Goal: Task Accomplishment & Management: Manage account settings

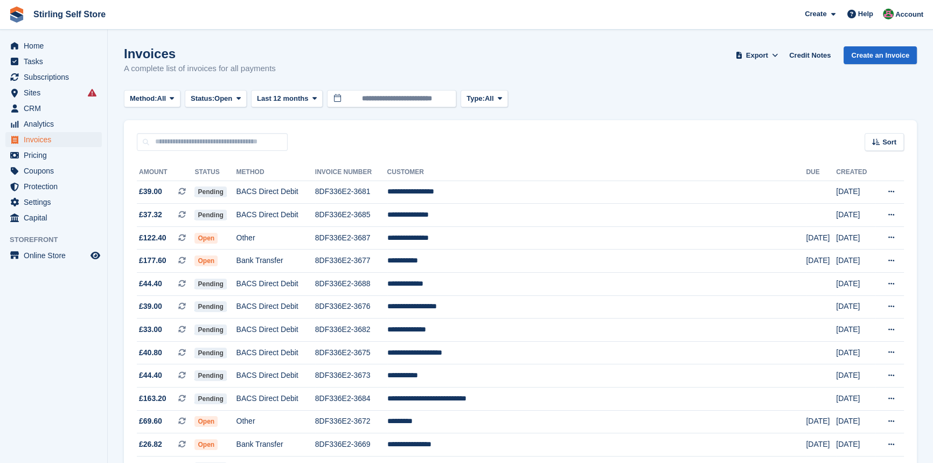
click at [240, 97] on icon at bounding box center [238, 98] width 4 height 7
click at [239, 182] on link "Open" at bounding box center [237, 181] width 94 height 19
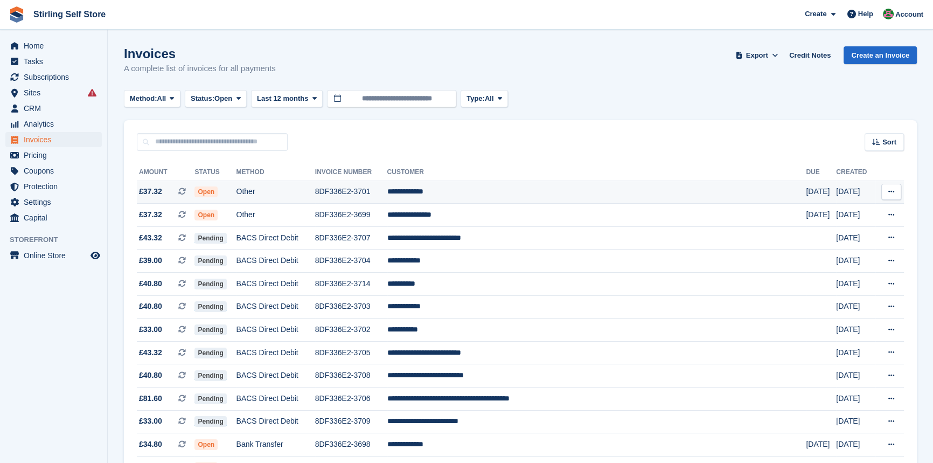
click at [480, 192] on td "**********" at bounding box center [596, 191] width 419 height 23
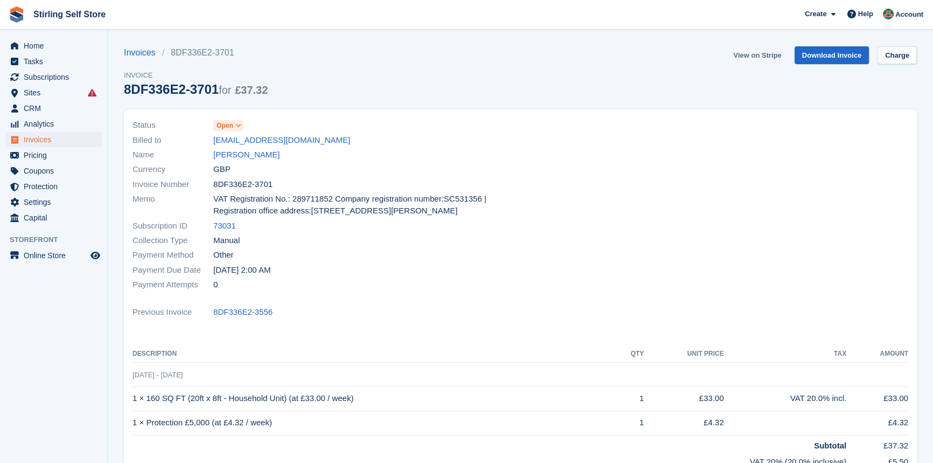
click at [756, 55] on link "View on Stripe" at bounding box center [757, 55] width 57 height 18
drag, startPoint x: 64, startPoint y: 138, endPoint x: 72, endPoint y: 138, distance: 8.1
click at [64, 138] on span "Invoices" at bounding box center [56, 139] width 65 height 15
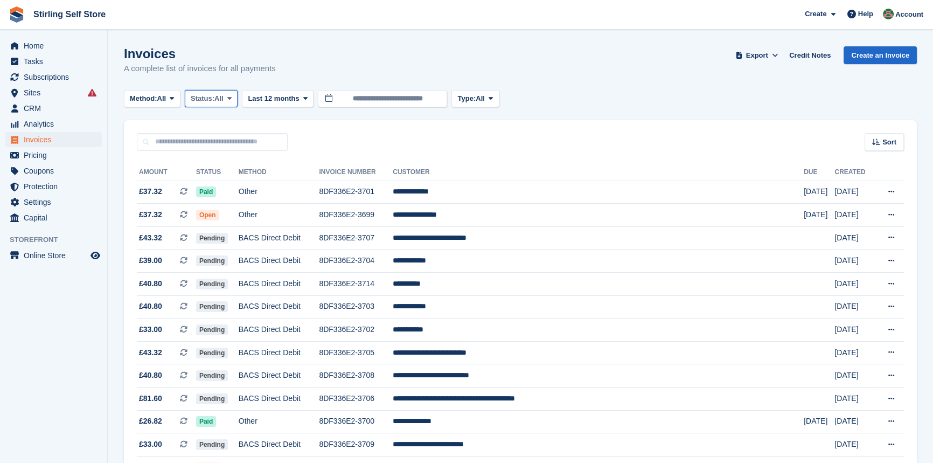
click at [232, 95] on icon at bounding box center [229, 98] width 4 height 7
click at [217, 184] on link "Open" at bounding box center [237, 181] width 94 height 19
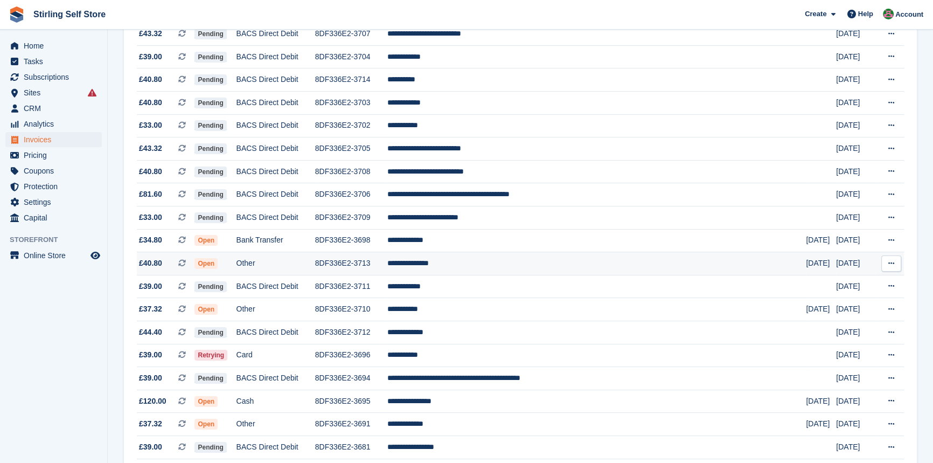
scroll to position [195, 0]
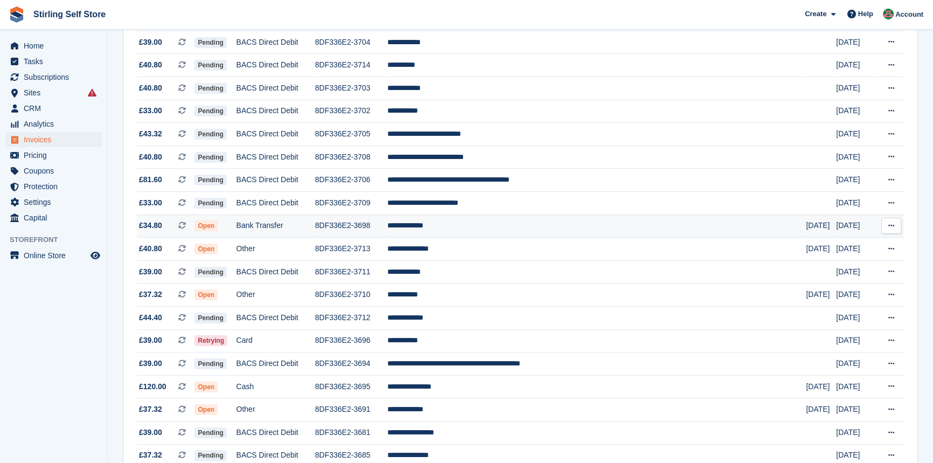
click at [475, 230] on td "**********" at bounding box center [596, 225] width 419 height 23
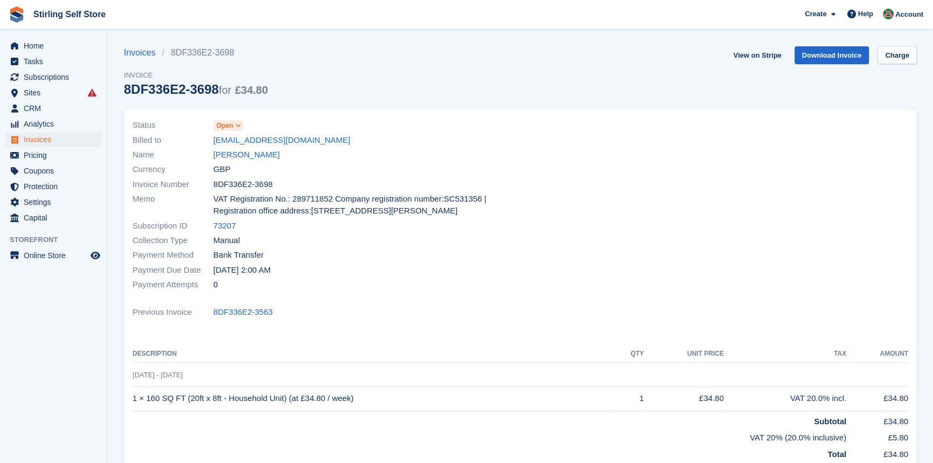
click at [240, 127] on icon at bounding box center [238, 125] width 6 height 6
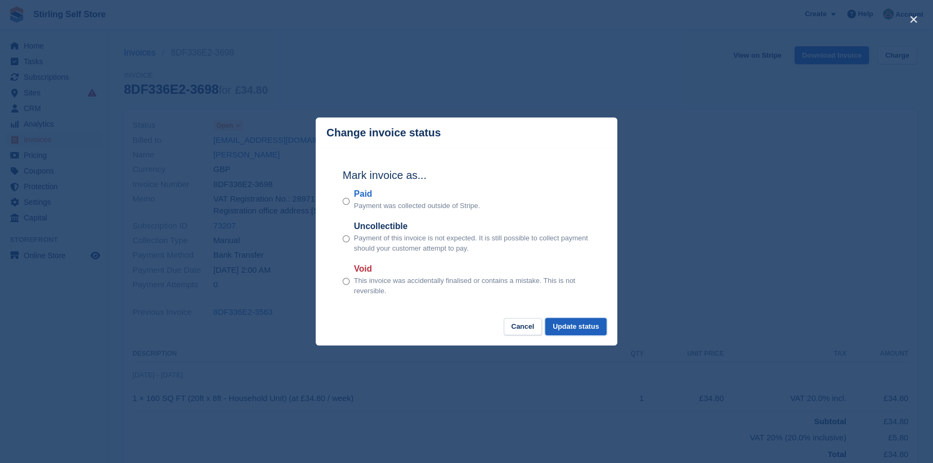
click at [568, 330] on button "Update status" at bounding box center [575, 327] width 61 height 18
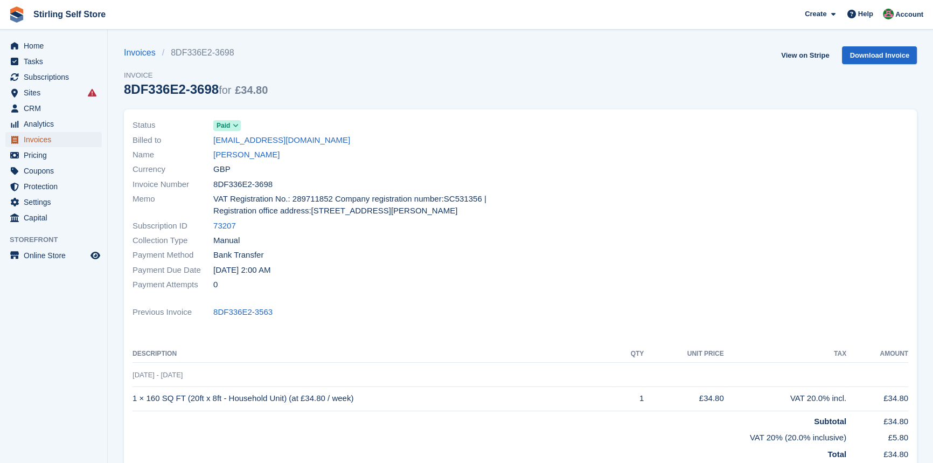
click at [43, 142] on span "Invoices" at bounding box center [56, 139] width 65 height 15
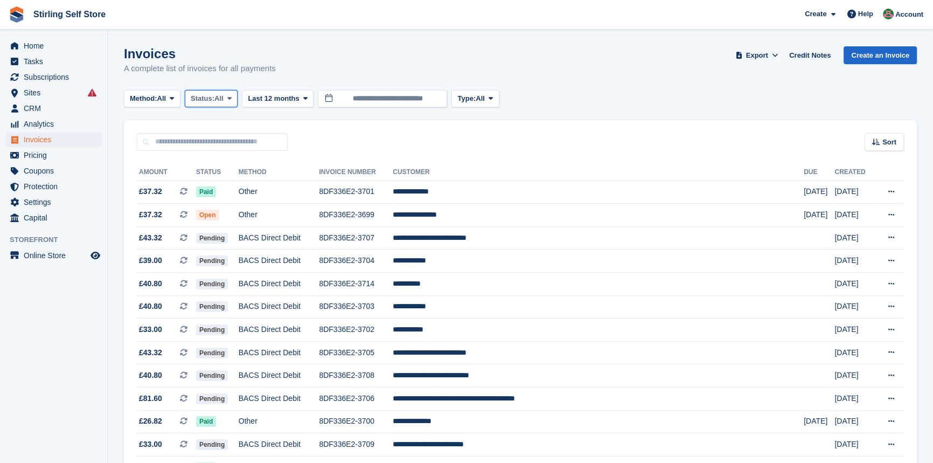
click at [229, 97] on span at bounding box center [229, 98] width 9 height 9
click at [222, 180] on link "Open" at bounding box center [237, 181] width 94 height 19
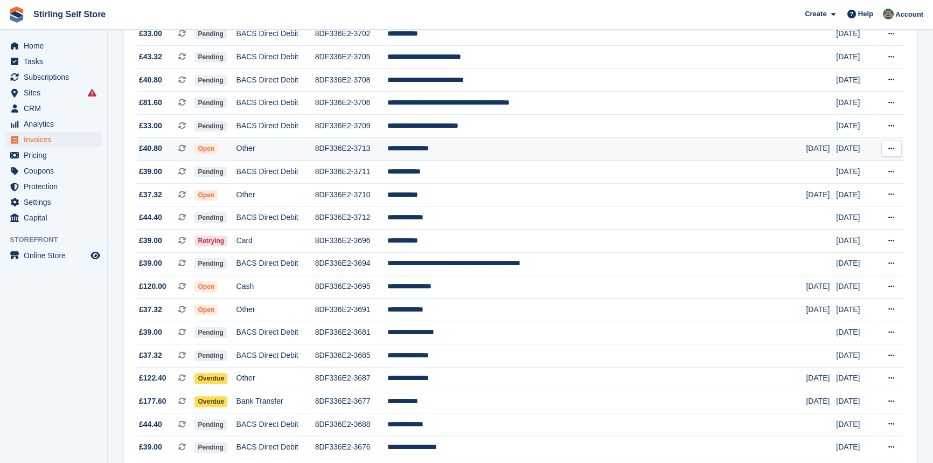
scroll to position [293, 0]
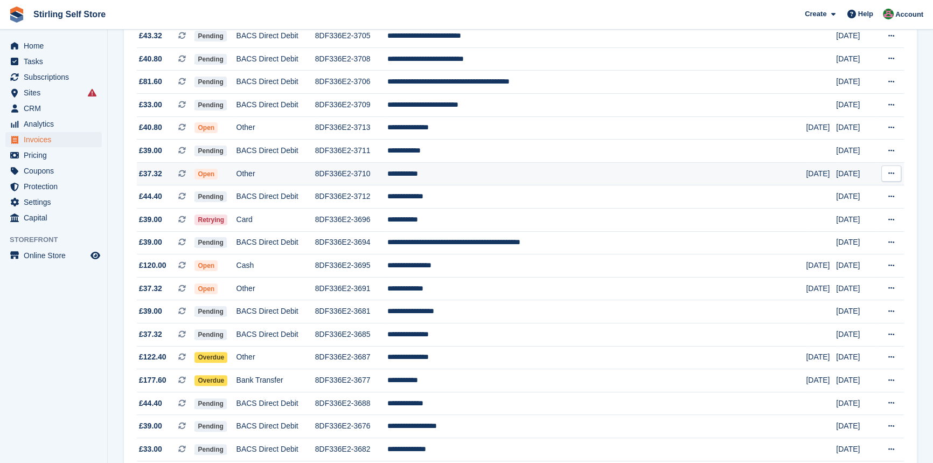
click at [463, 179] on td "**********" at bounding box center [596, 173] width 419 height 23
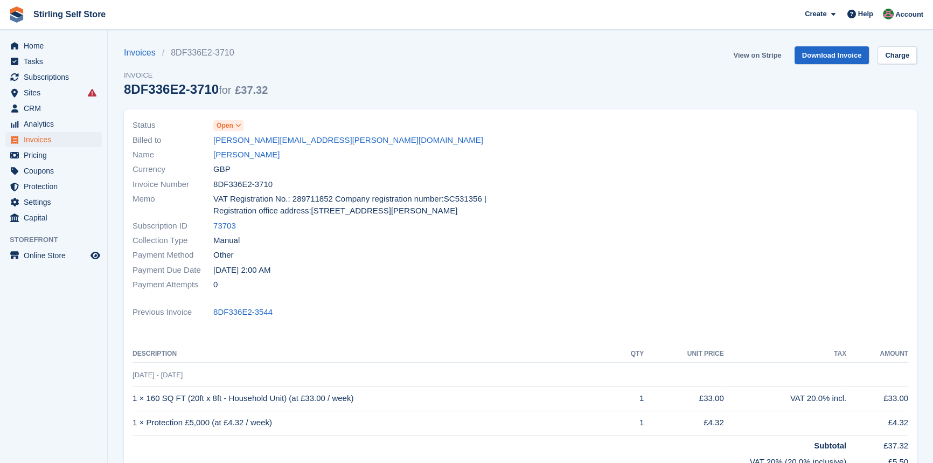
click at [761, 57] on link "View on Stripe" at bounding box center [757, 55] width 57 height 18
click at [43, 139] on span "Invoices" at bounding box center [56, 139] width 65 height 15
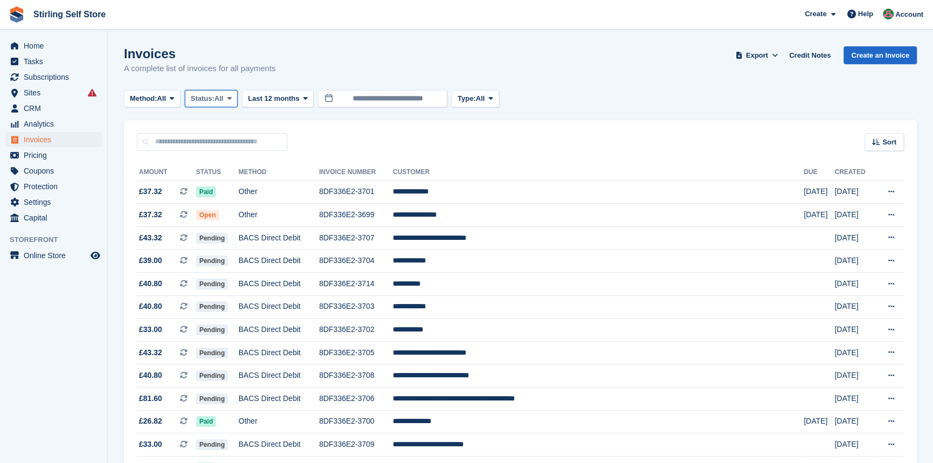
click at [234, 97] on span at bounding box center [229, 98] width 9 height 9
click at [236, 182] on link "Open" at bounding box center [237, 181] width 94 height 19
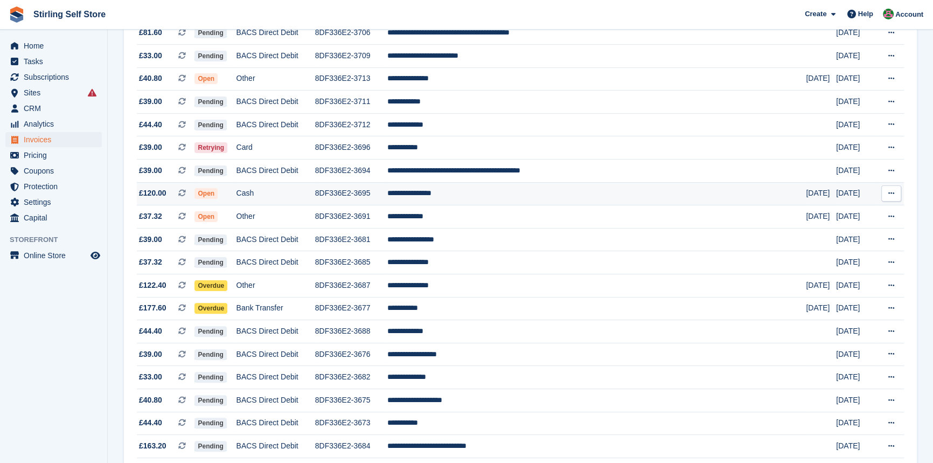
scroll to position [391, 0]
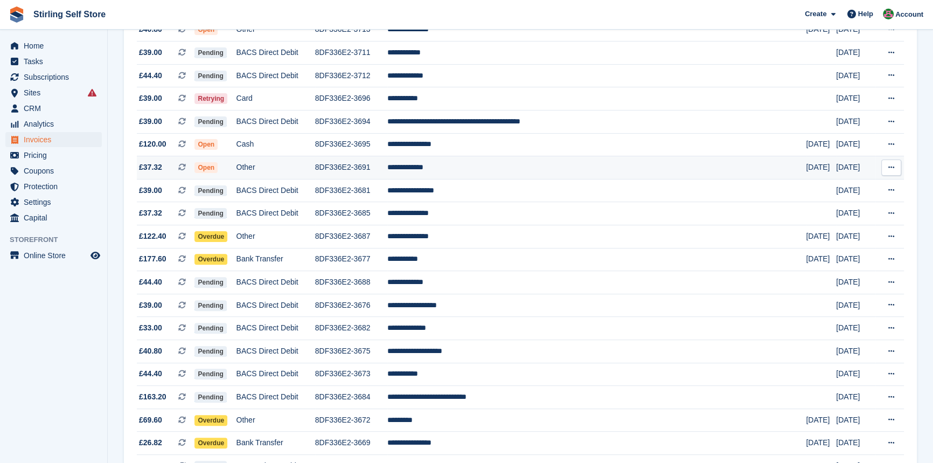
click at [479, 172] on td "**********" at bounding box center [596, 167] width 419 height 23
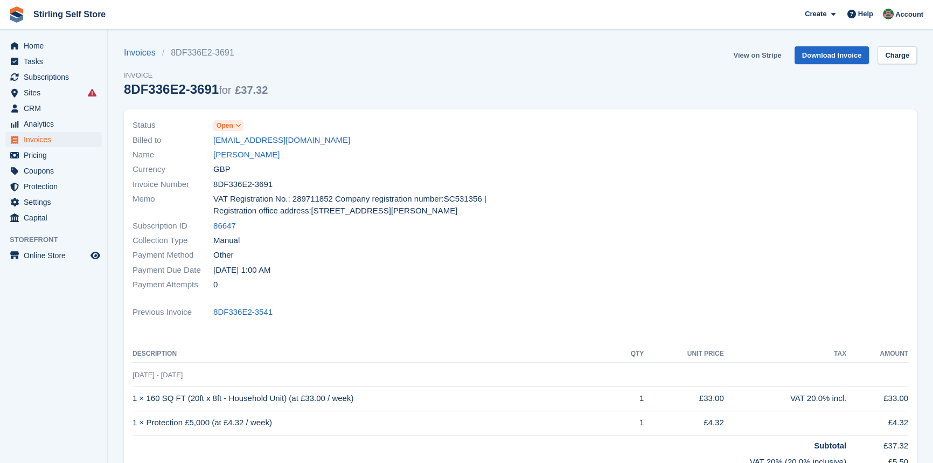
click at [754, 55] on link "View on Stripe" at bounding box center [757, 55] width 57 height 18
click at [58, 140] on span "Invoices" at bounding box center [56, 139] width 65 height 15
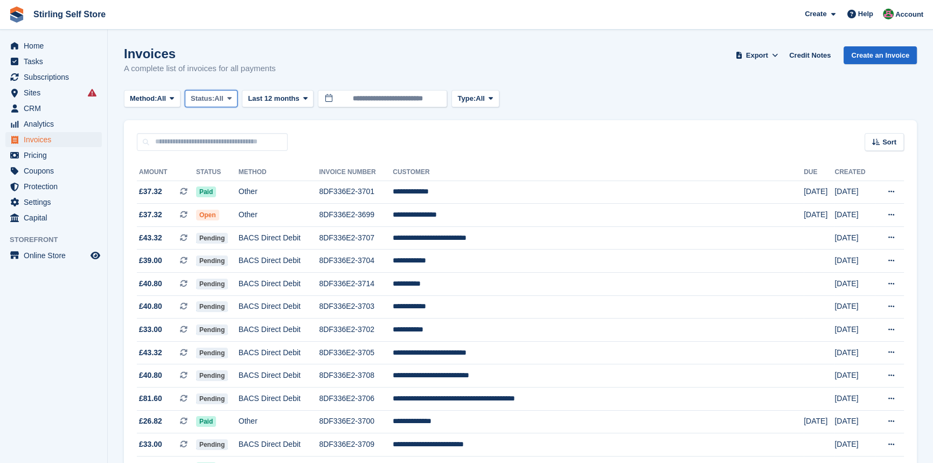
click at [230, 99] on icon at bounding box center [229, 98] width 4 height 7
click at [241, 184] on link "Open" at bounding box center [237, 181] width 94 height 19
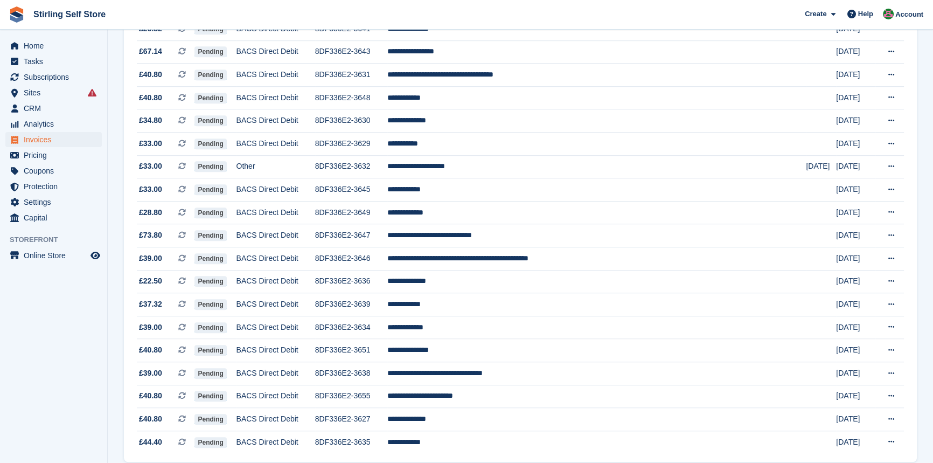
scroll to position [935, 0]
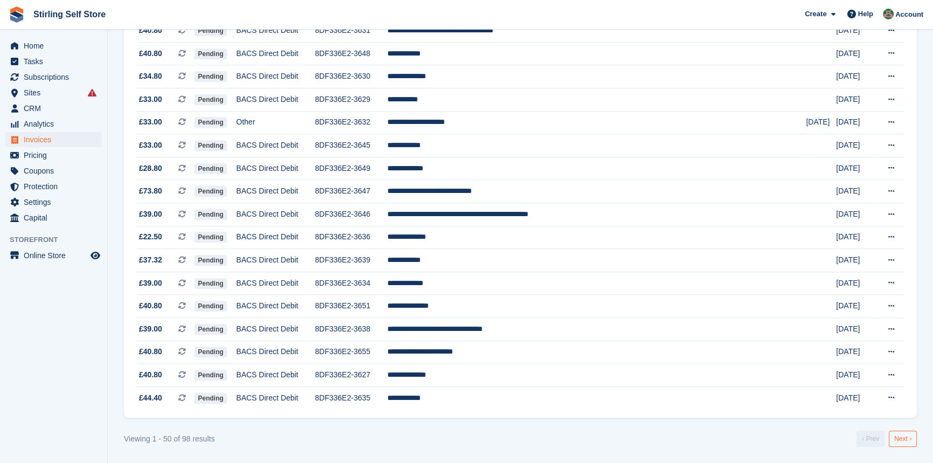
click at [898, 440] on link "Next ›" at bounding box center [903, 438] width 28 height 16
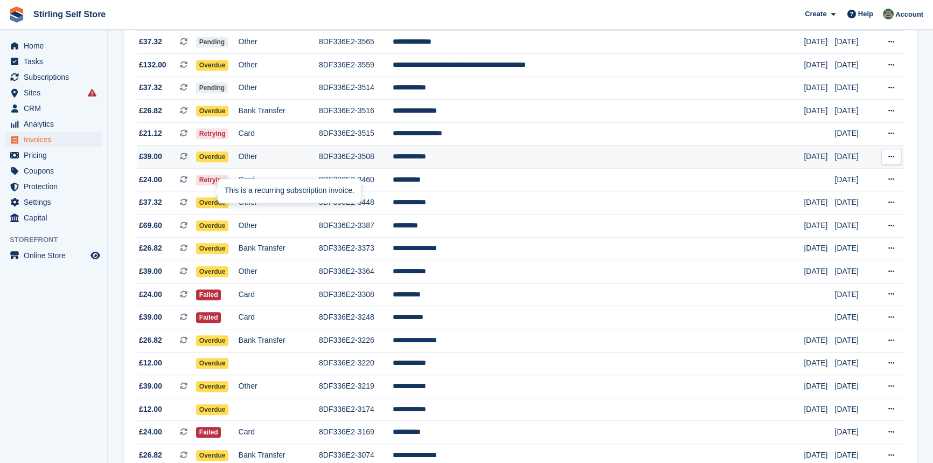
scroll to position [790, 0]
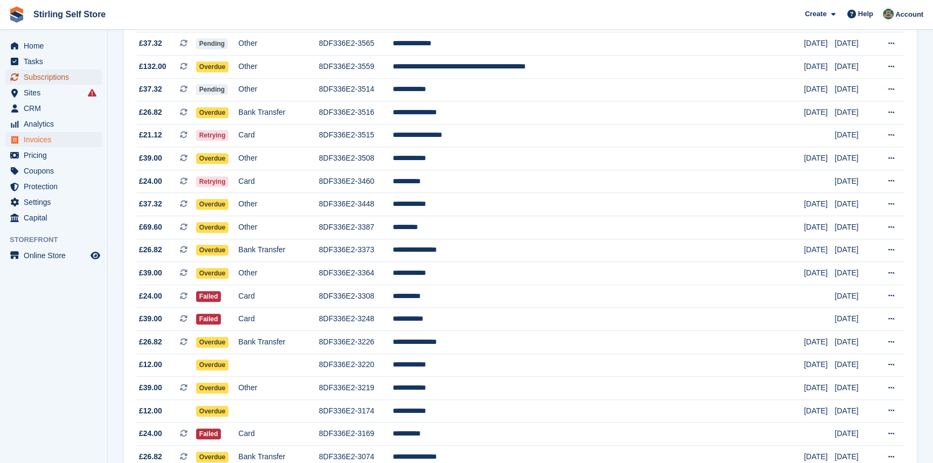
click at [53, 73] on span "Subscriptions" at bounding box center [56, 76] width 65 height 15
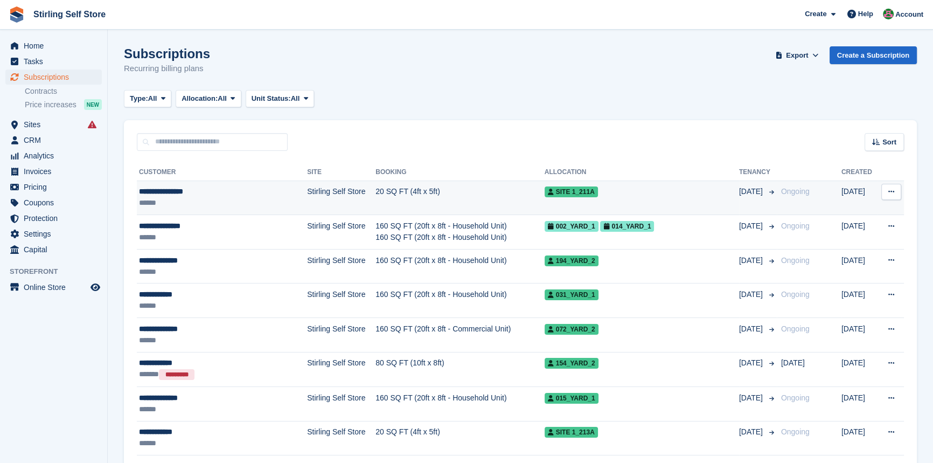
click at [382, 190] on td "20 SQ FT (4ft x 5ft)" at bounding box center [459, 197] width 169 height 34
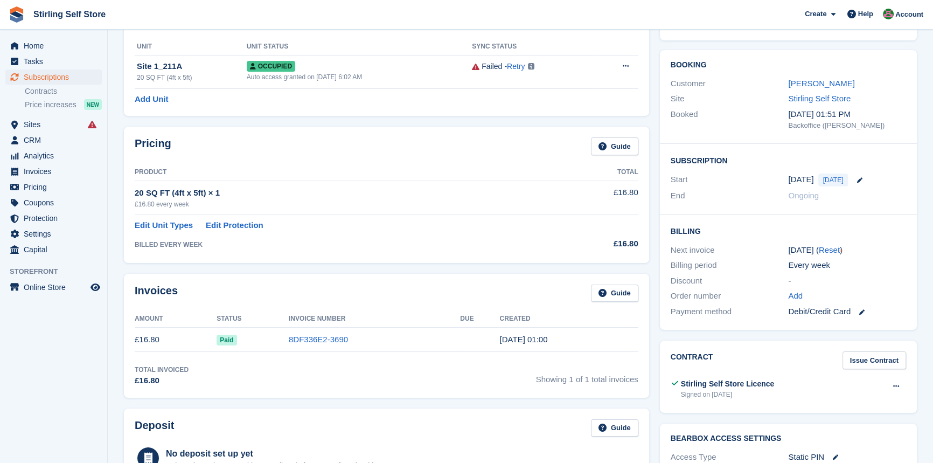
scroll to position [195, 0]
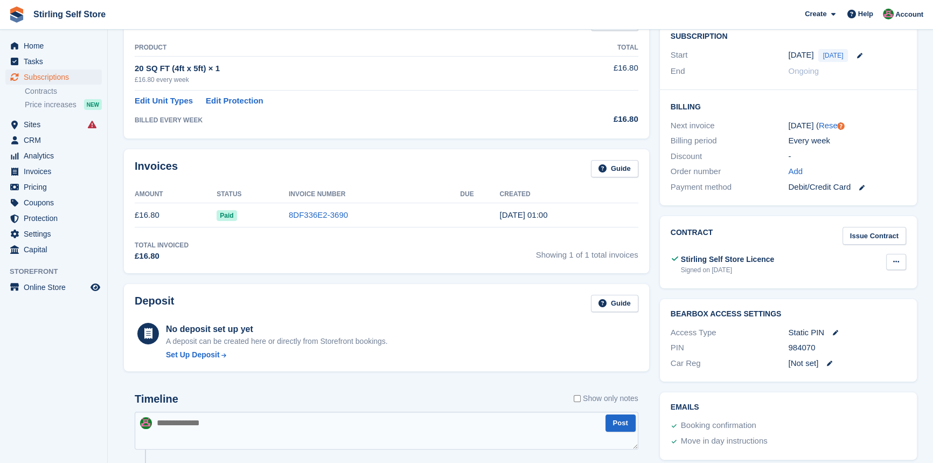
click at [898, 260] on icon at bounding box center [896, 261] width 6 height 7
click at [833, 296] on p "Download" at bounding box center [854, 297] width 94 height 14
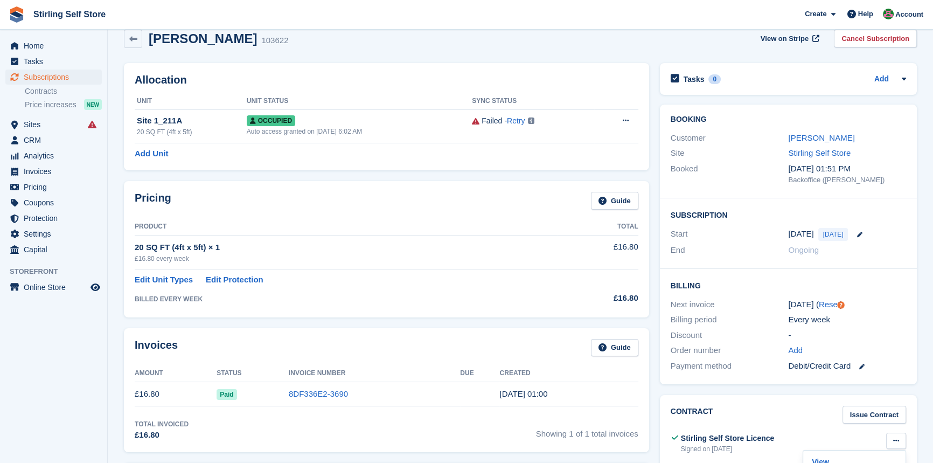
scroll to position [0, 0]
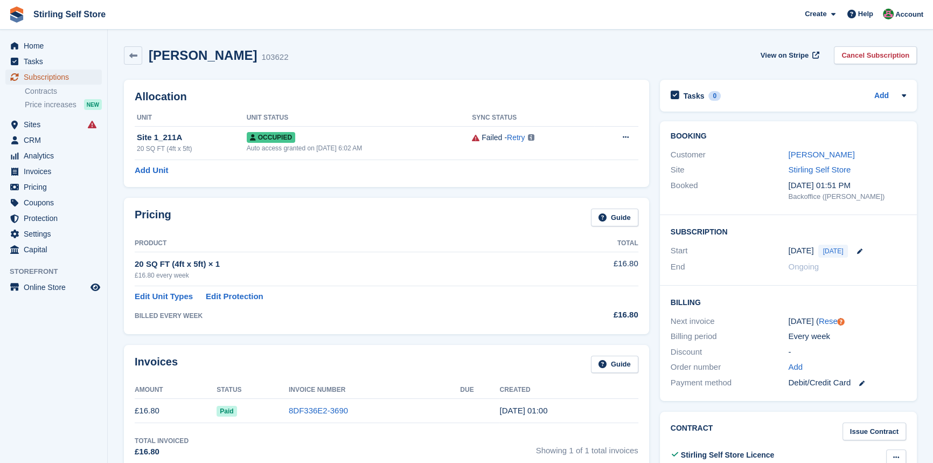
click at [63, 78] on span "Subscriptions" at bounding box center [56, 76] width 65 height 15
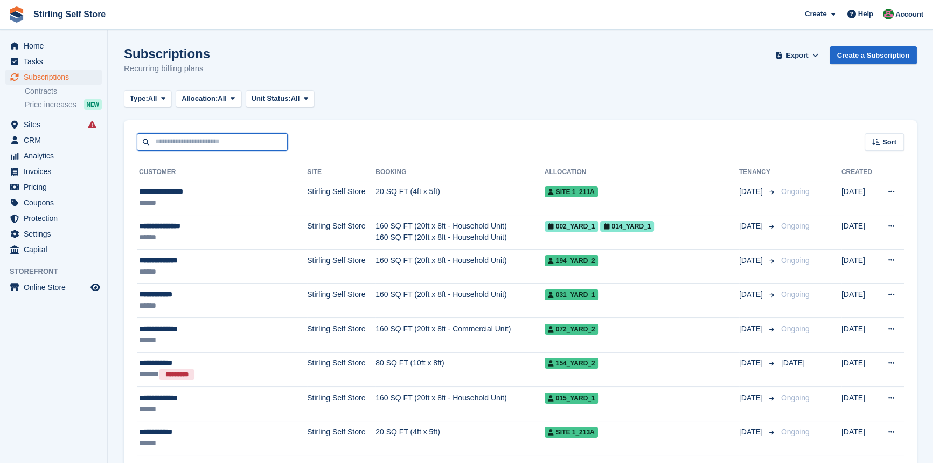
click at [176, 143] on input "text" at bounding box center [212, 142] width 151 height 18
type input "**********"
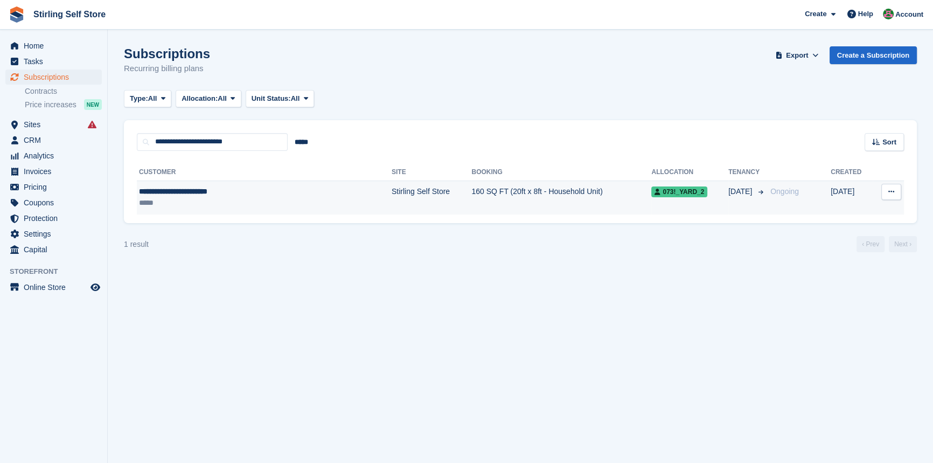
click at [471, 191] on td "160 SQ FT (20ft x 8ft - Household Unit)" at bounding box center [561, 197] width 180 height 34
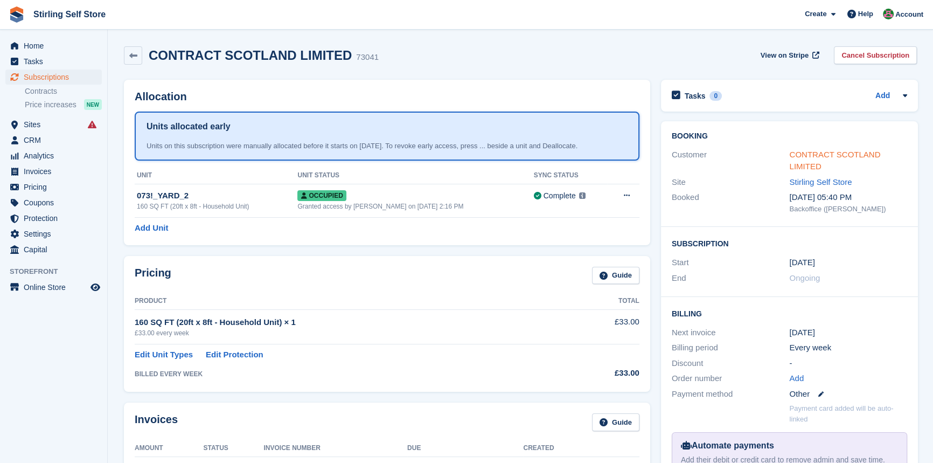
click at [793, 153] on link "CONTRACT SCOTLAND LIMITED" at bounding box center [834, 161] width 91 height 22
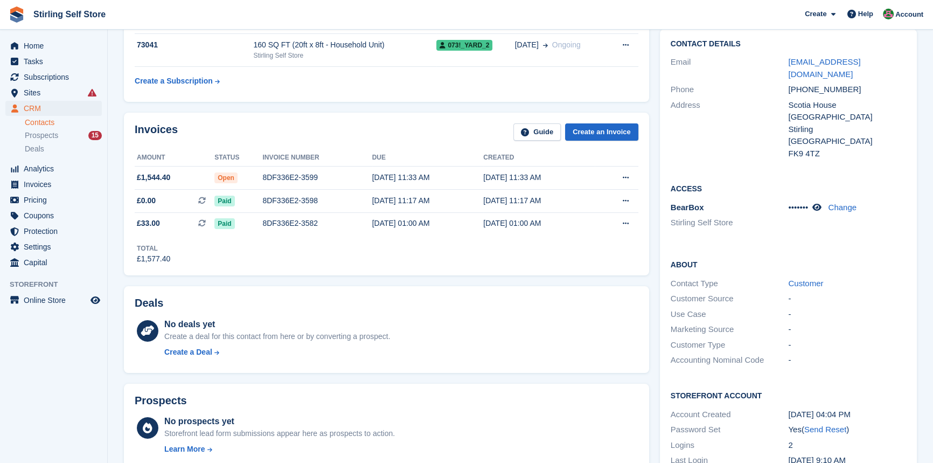
scroll to position [48, 0]
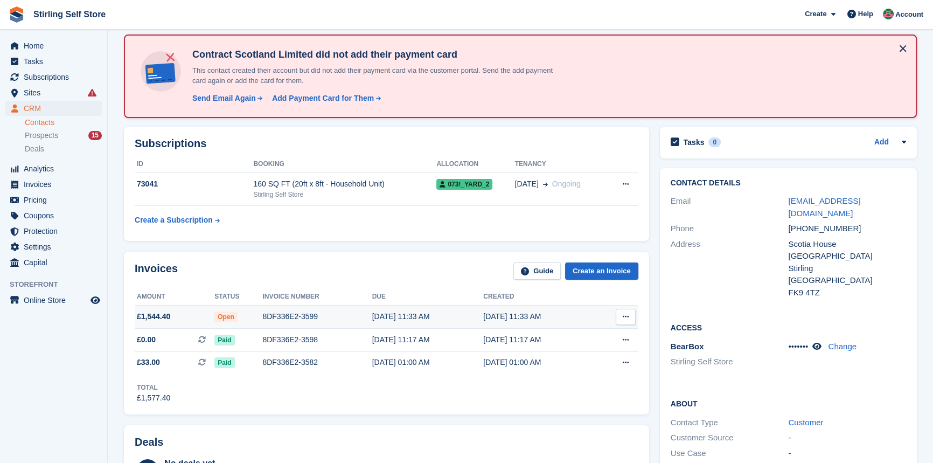
click at [279, 313] on div "8DF336E2-3599" at bounding box center [316, 316] width 109 height 11
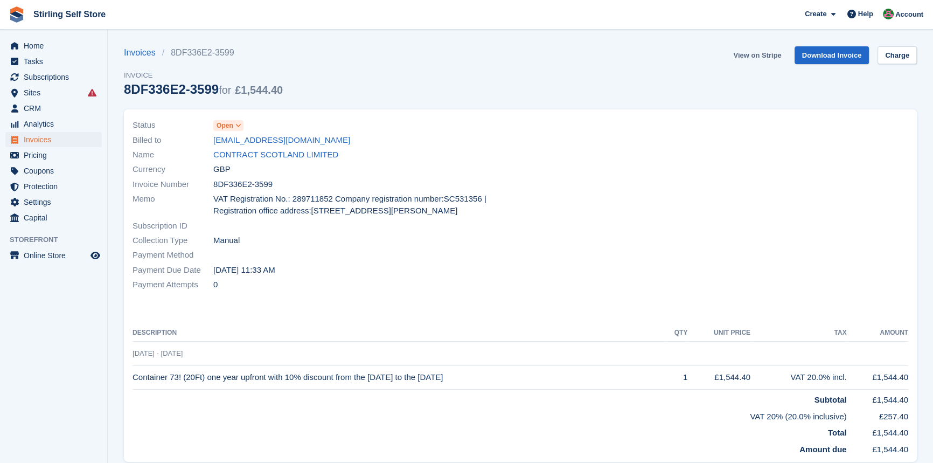
click at [754, 54] on link "View on Stripe" at bounding box center [757, 55] width 57 height 18
click at [59, 141] on span "Invoices" at bounding box center [56, 139] width 65 height 15
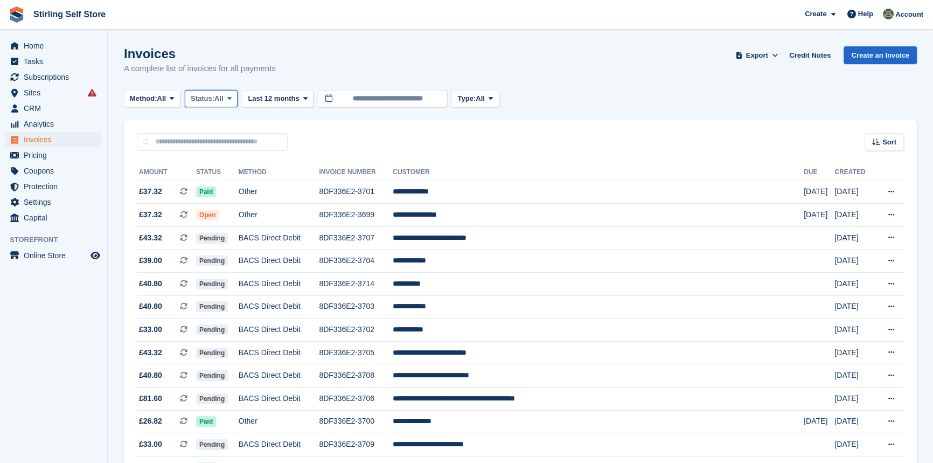
click at [232, 99] on icon at bounding box center [229, 98] width 4 height 7
click at [231, 182] on link "Open" at bounding box center [237, 181] width 94 height 19
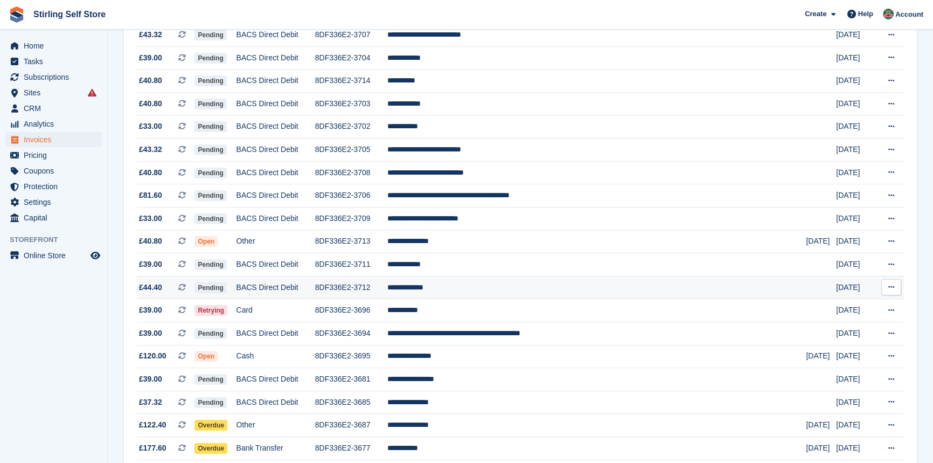
scroll to position [195, 0]
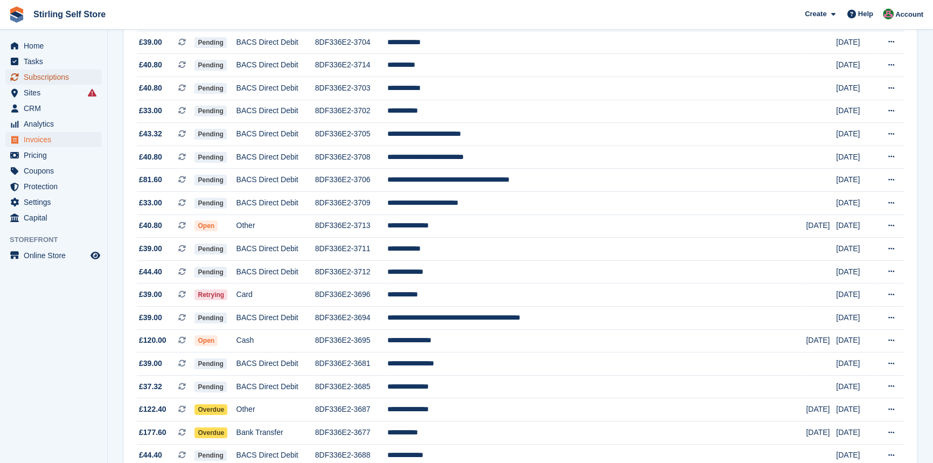
click at [58, 76] on span "Subscriptions" at bounding box center [56, 76] width 65 height 15
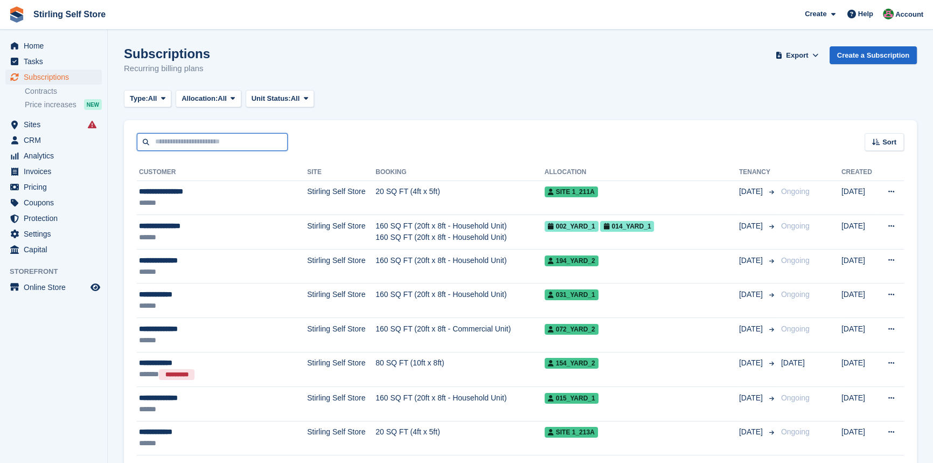
click at [170, 142] on input "text" at bounding box center [212, 142] width 151 height 18
type input "****"
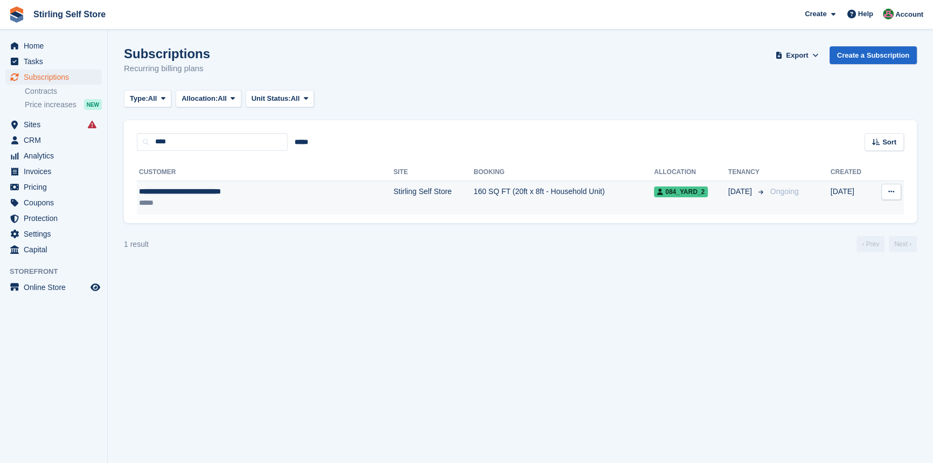
click at [393, 190] on td "Stirling Self Store" at bounding box center [433, 197] width 80 height 34
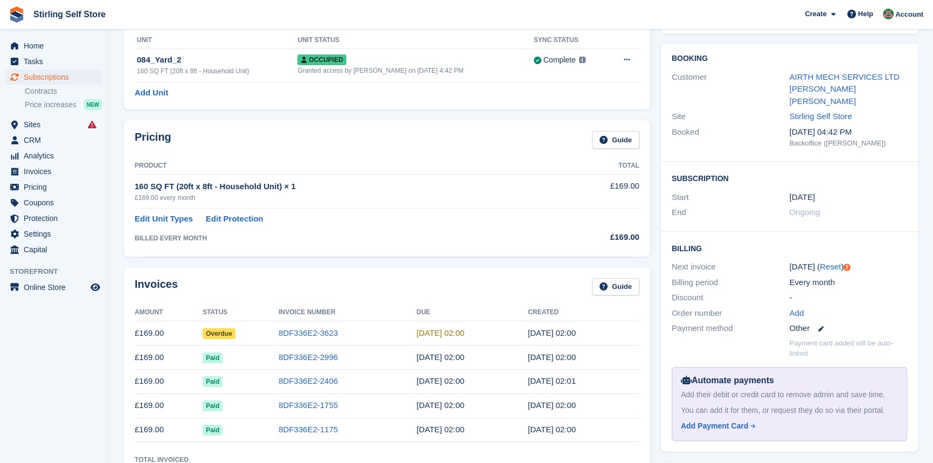
scroll to position [146, 0]
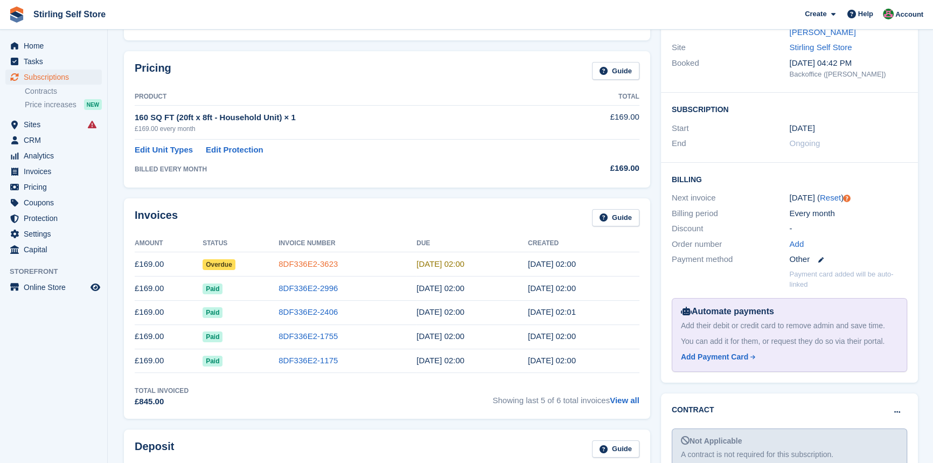
click at [302, 263] on link "8DF336E2-3623" at bounding box center [307, 263] width 59 height 9
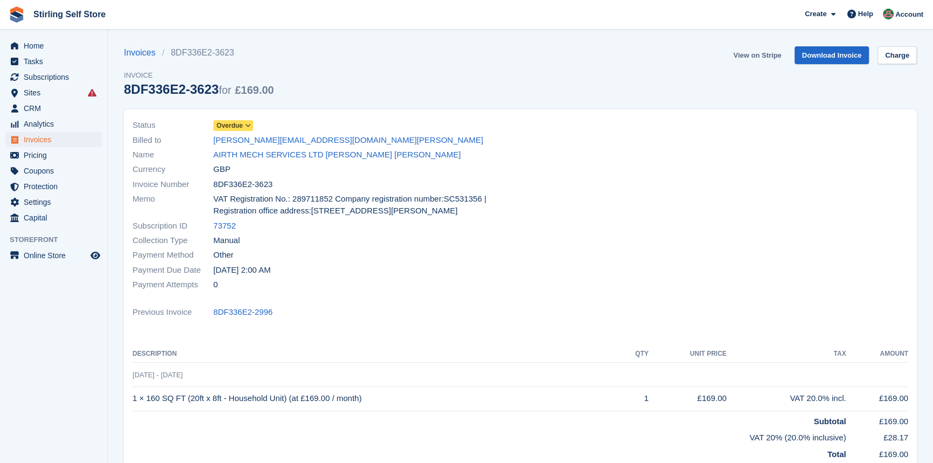
click at [758, 53] on link "View on Stripe" at bounding box center [757, 55] width 57 height 18
click at [59, 78] on span "Subscriptions" at bounding box center [56, 76] width 65 height 15
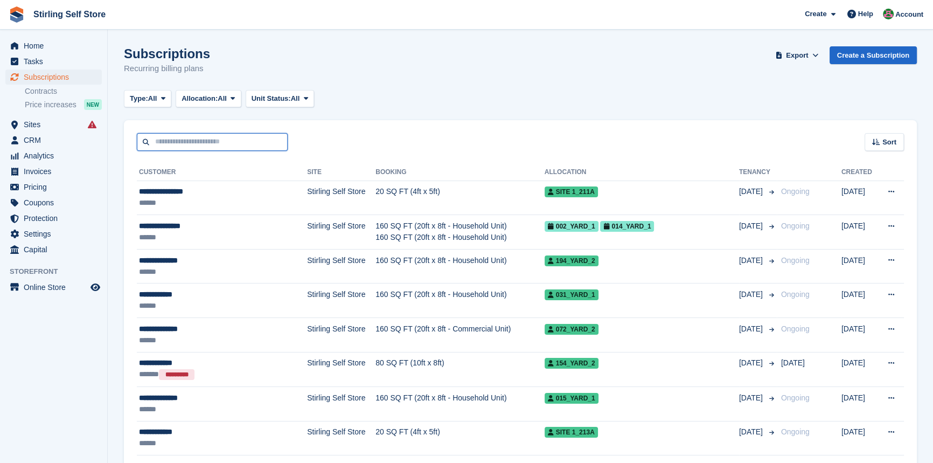
click at [173, 145] on input "text" at bounding box center [212, 142] width 151 height 18
type input "******"
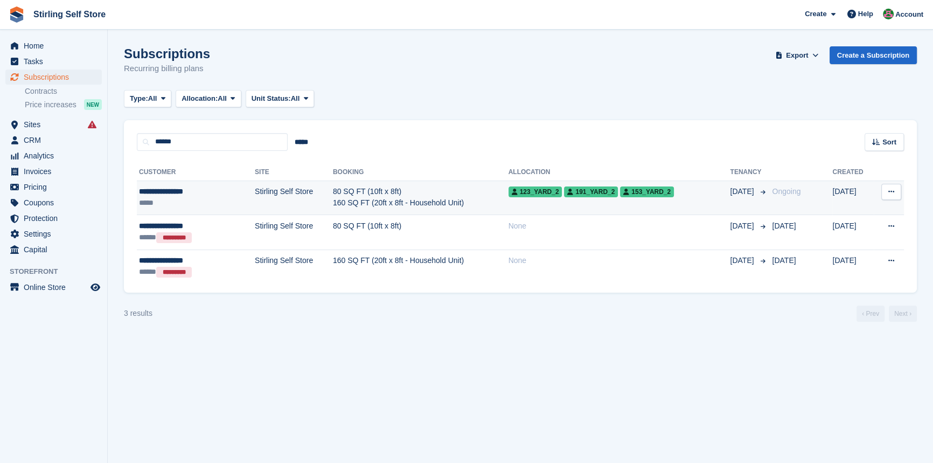
click at [430, 207] on td "80 SQ FT (10ft x 8ft) 160 SQ FT (20ft x 8ft - Household Unit)" at bounding box center [421, 197] width 176 height 34
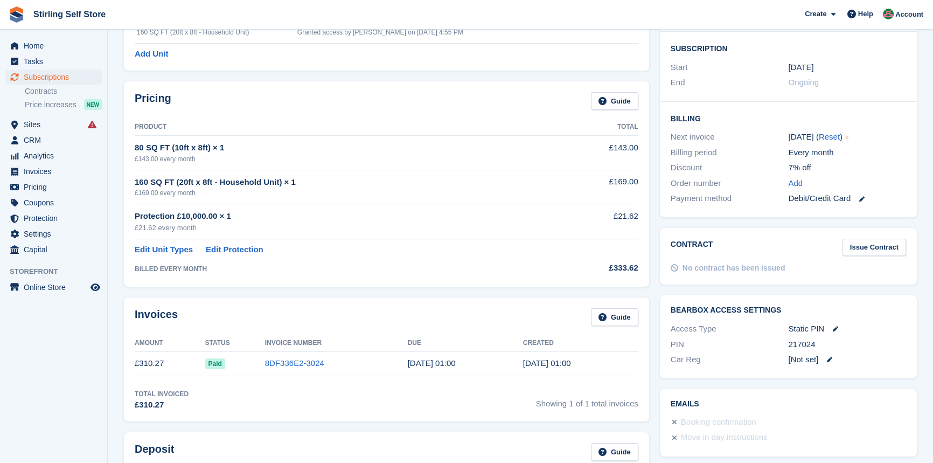
scroll to position [195, 0]
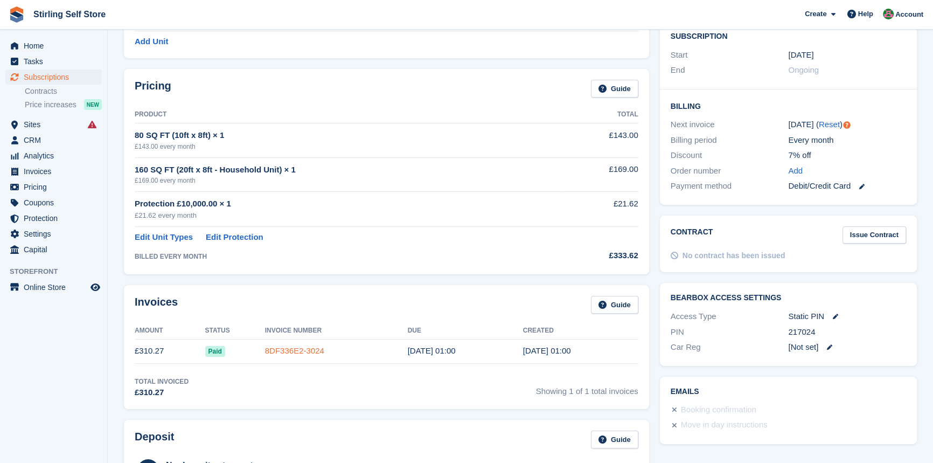
click at [303, 350] on link "8DF336E2-3024" at bounding box center [294, 350] width 59 height 9
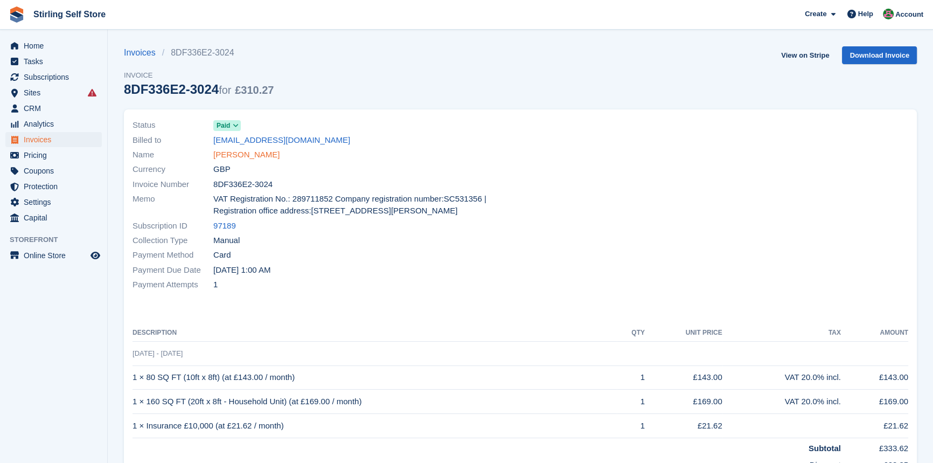
click at [253, 156] on link "[PERSON_NAME]" at bounding box center [246, 155] width 66 height 12
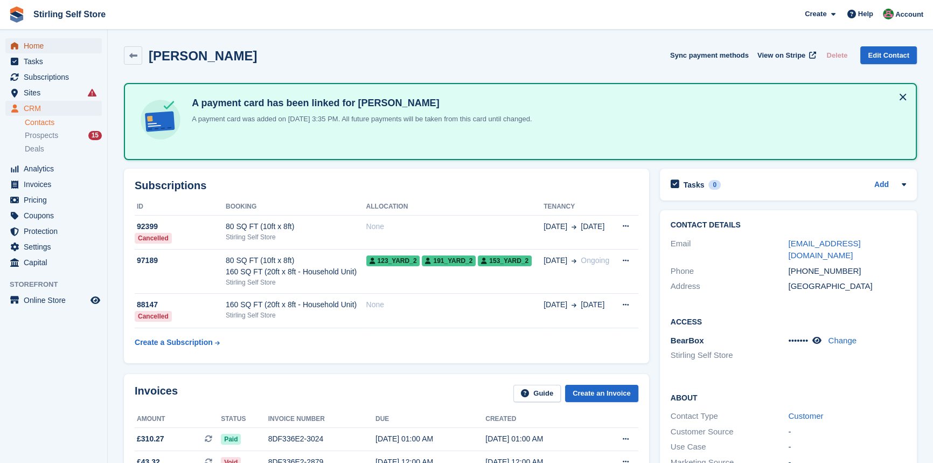
click at [46, 45] on span "Home" at bounding box center [56, 45] width 65 height 15
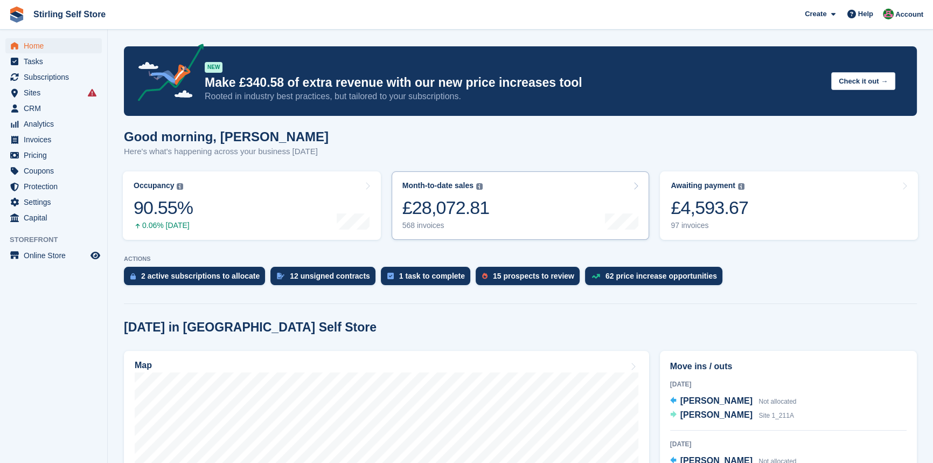
scroll to position [195, 0]
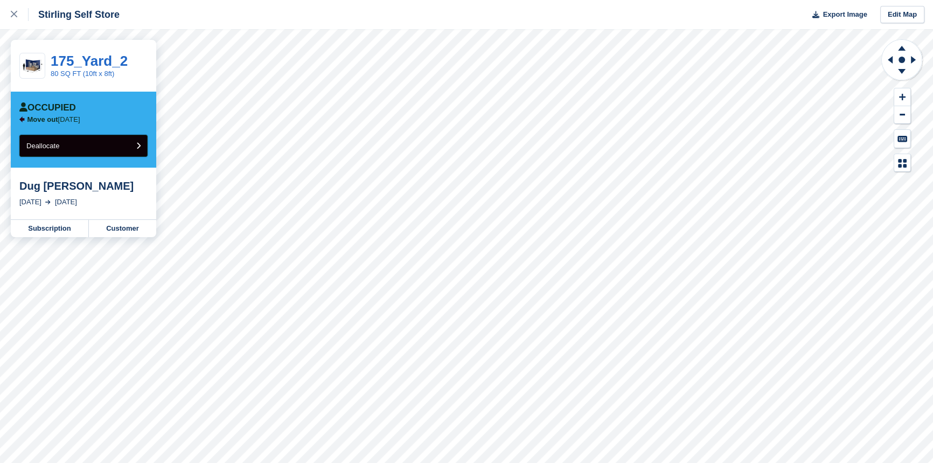
click at [105, 144] on button "Deallocate" at bounding box center [83, 146] width 128 height 22
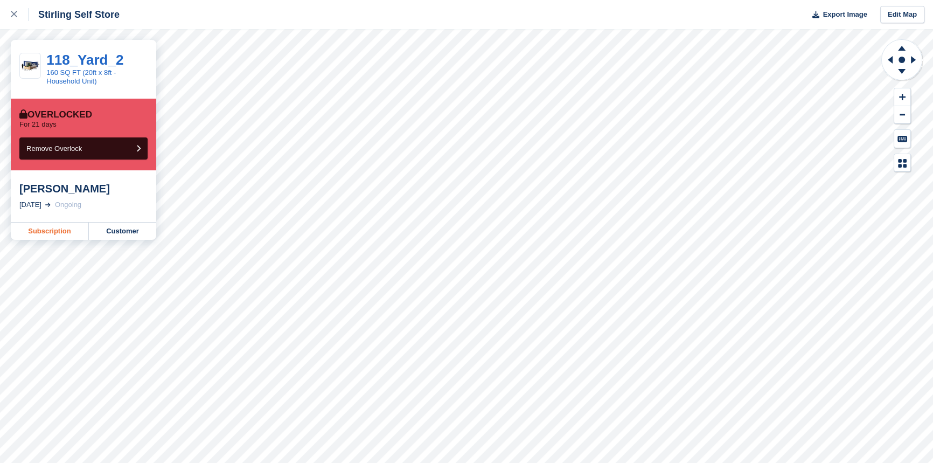
click at [60, 227] on link "Subscription" at bounding box center [50, 230] width 78 height 17
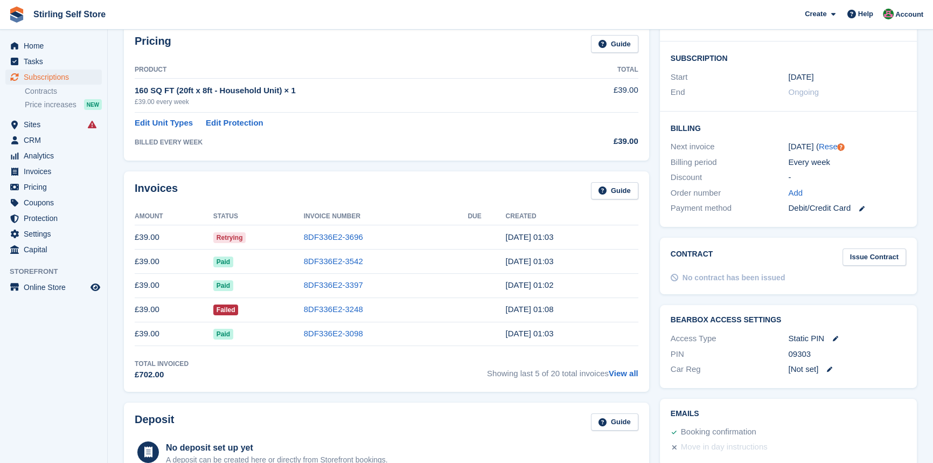
scroll to position [195, 0]
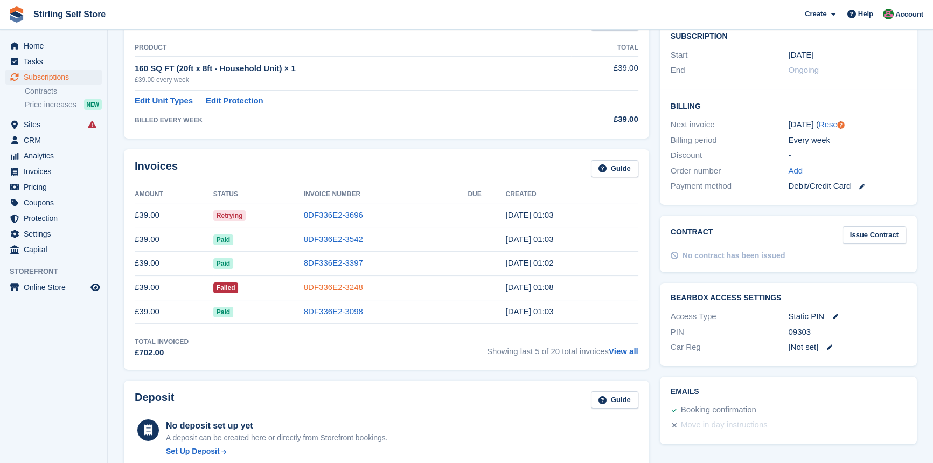
click at [319, 284] on link "8DF336E2-3248" at bounding box center [333, 286] width 59 height 9
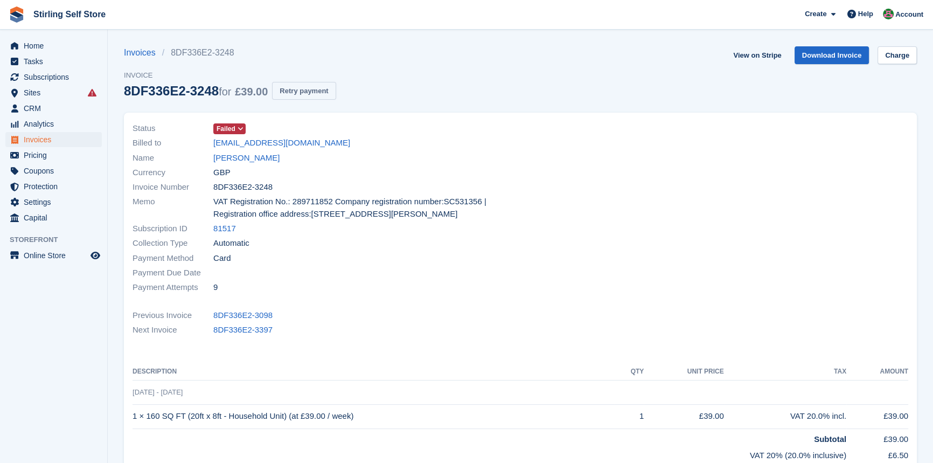
click at [310, 89] on button "Retry payment" at bounding box center [304, 91] width 64 height 18
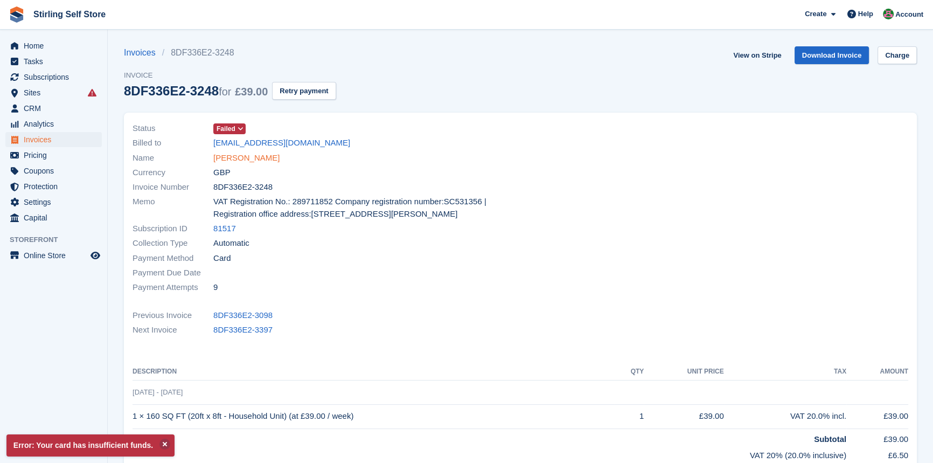
click at [248, 156] on link "[PERSON_NAME]" at bounding box center [246, 158] width 66 height 12
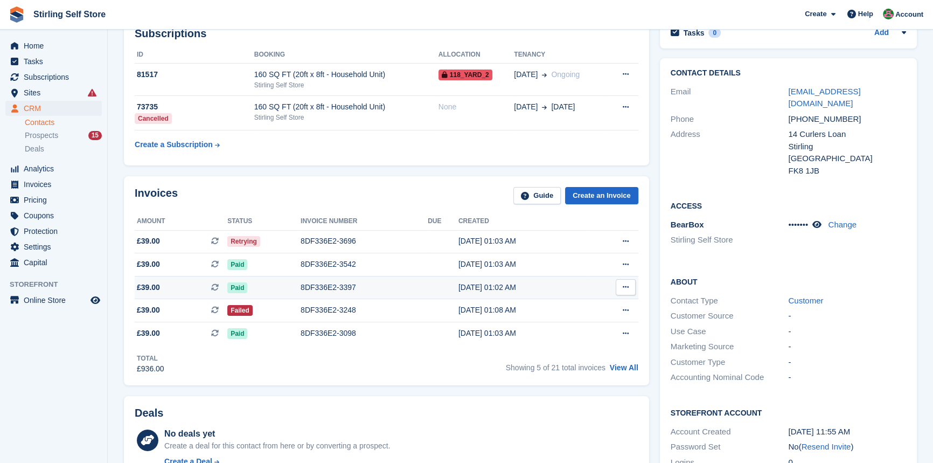
scroll to position [48, 0]
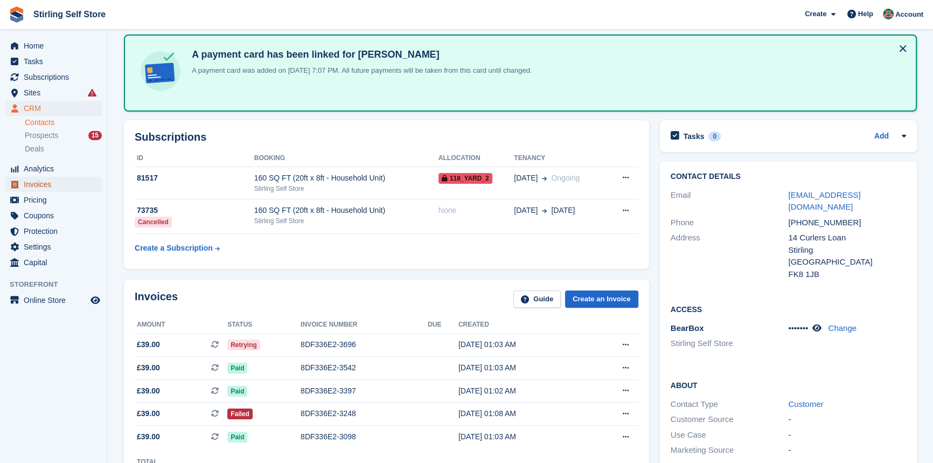
click at [53, 184] on span "Invoices" at bounding box center [56, 184] width 65 height 15
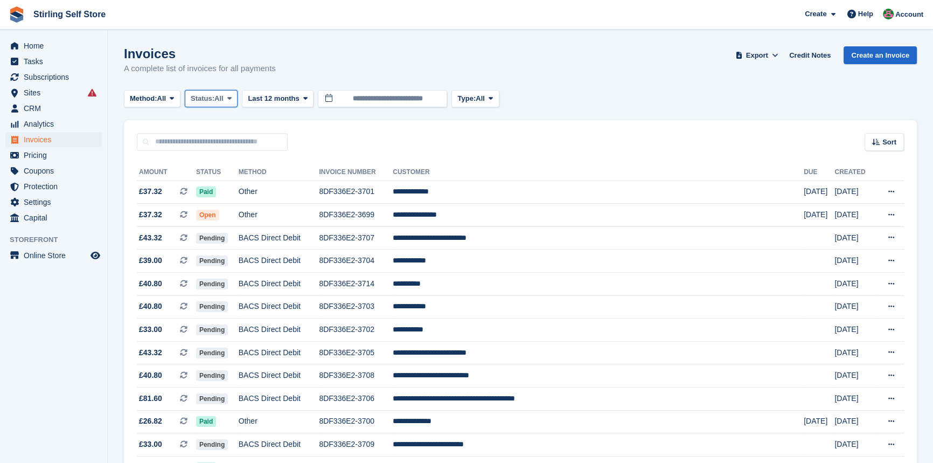
click at [232, 96] on icon at bounding box center [229, 98] width 4 height 7
click at [229, 185] on link "Open" at bounding box center [237, 181] width 94 height 19
